Goal: Transaction & Acquisition: Book appointment/travel/reservation

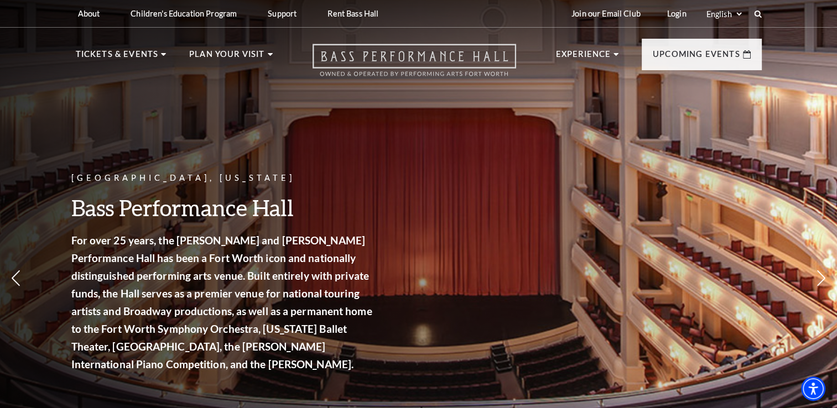
click at [453, 61] on icon at bounding box center [415, 60] width 204 height 33
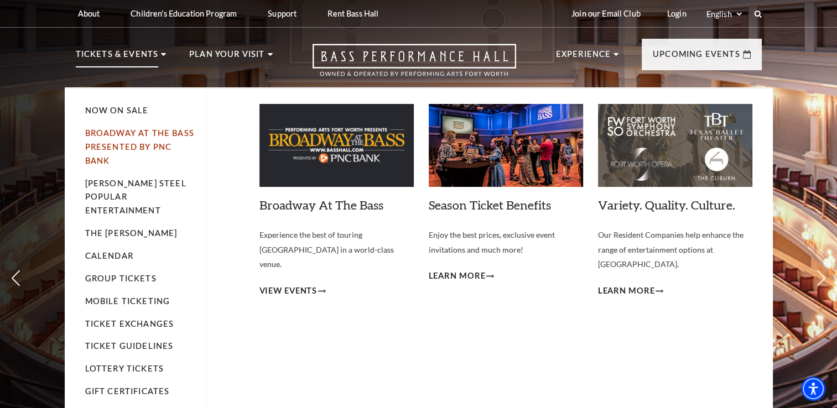
click at [139, 147] on link "Broadway At The Bass presented by PNC Bank" at bounding box center [139, 146] width 109 height 37
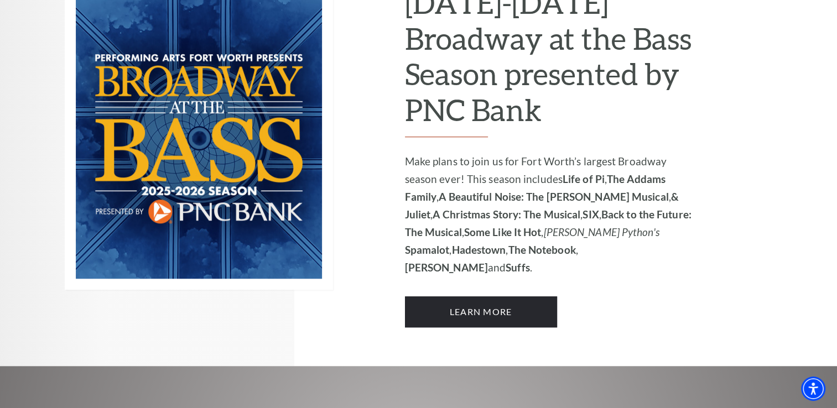
scroll to position [797, 0]
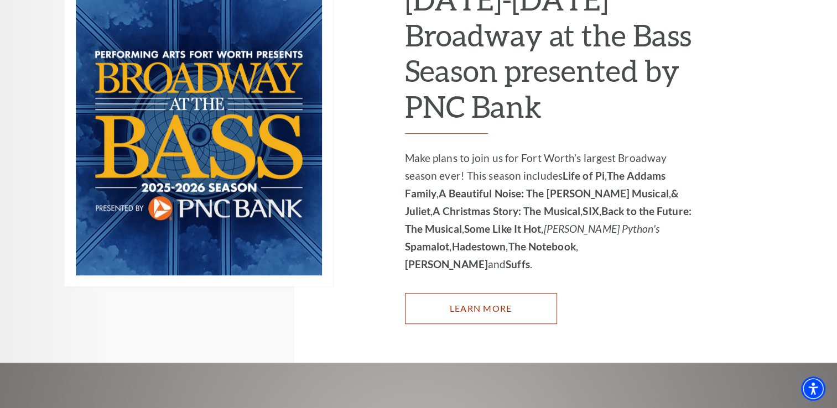
click at [498, 293] on link "Learn More" at bounding box center [481, 308] width 152 height 31
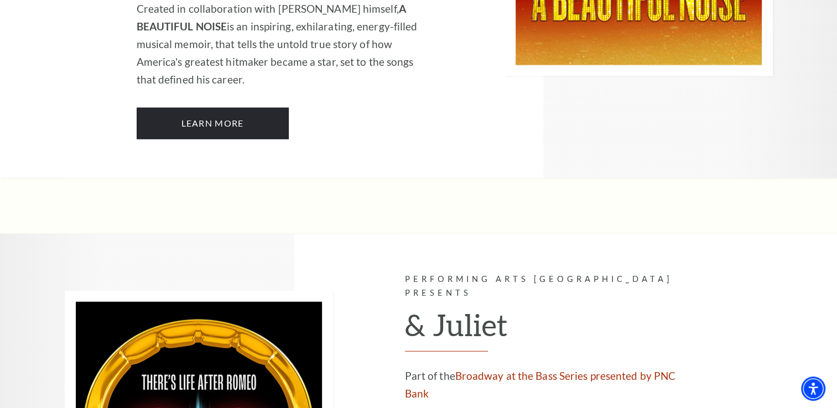
scroll to position [2967, 0]
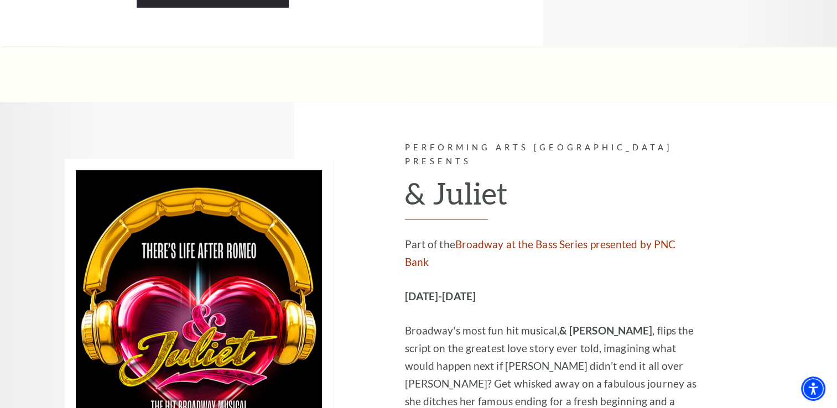
drag, startPoint x: 0, startPoint y: 0, endPoint x: 498, endPoint y: 257, distance: 559.9
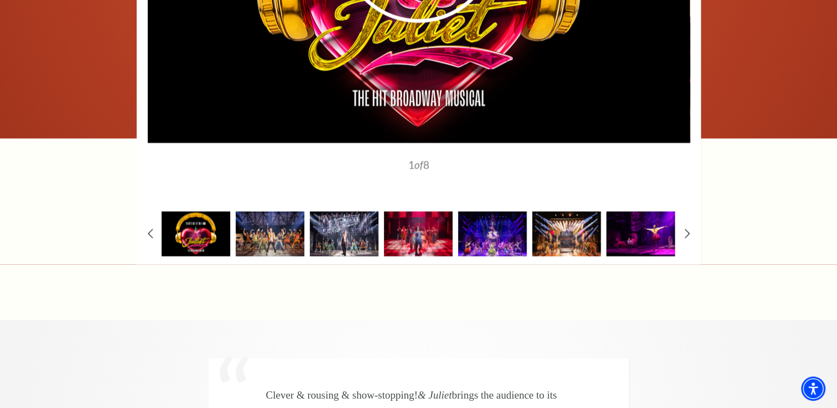
scroll to position [1882, 0]
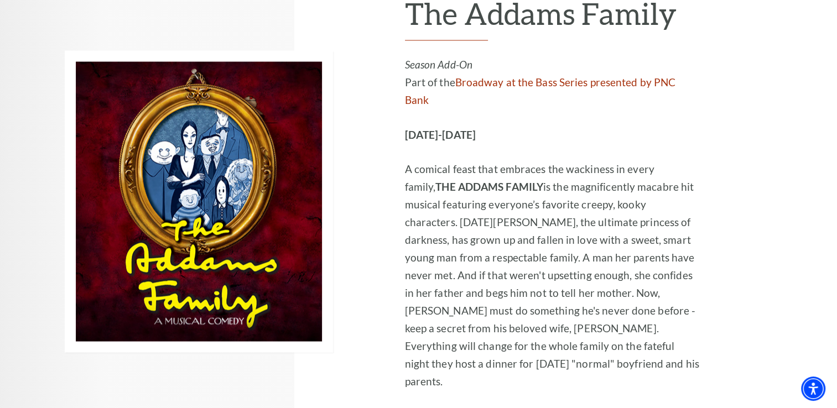
scroll to position [1970, 0]
